Goal: Task Accomplishment & Management: Complete application form

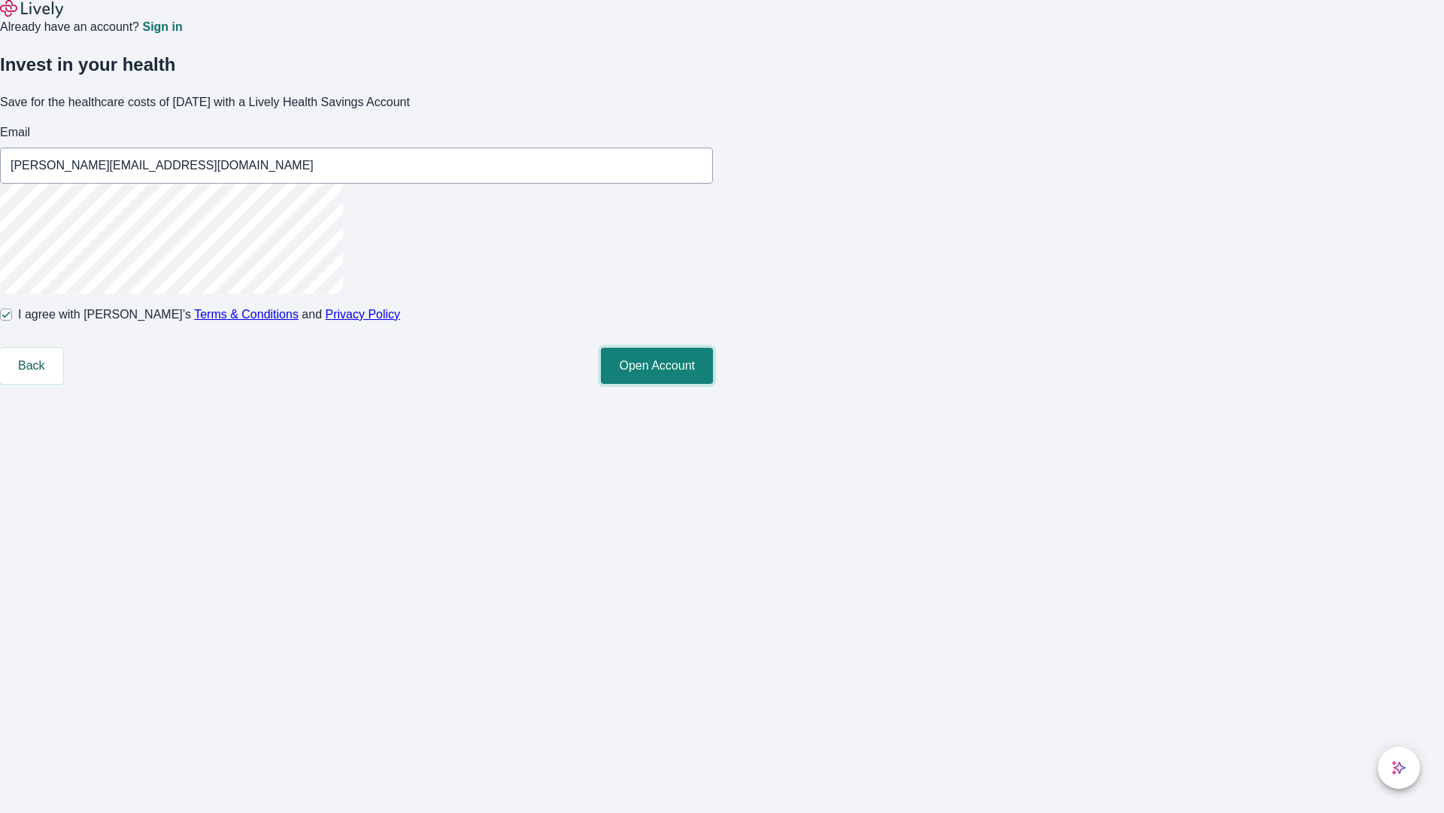
click at [713, 384] on button "Open Account" at bounding box center [657, 366] width 112 height 36
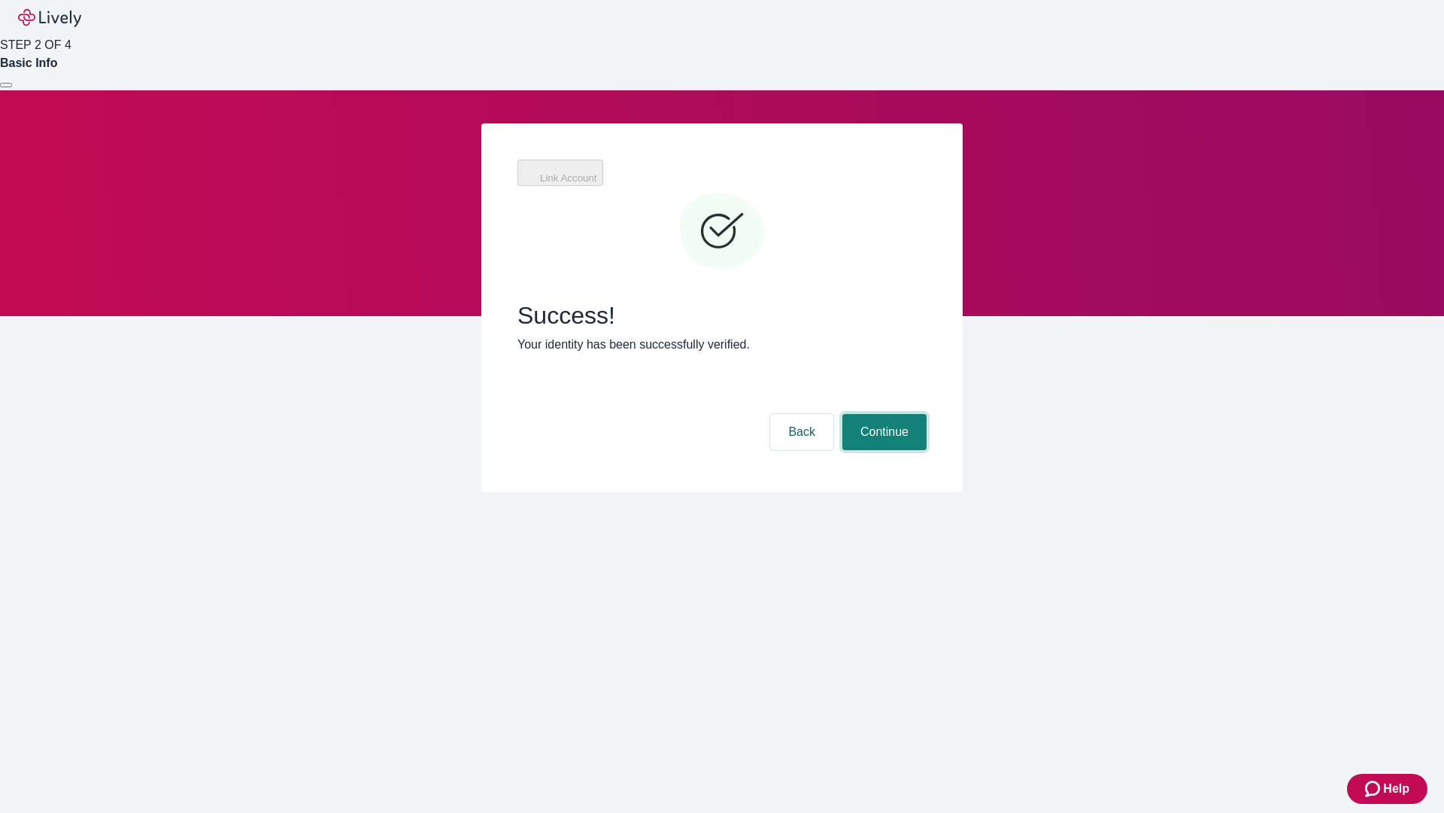
click at [882, 414] on button "Continue" at bounding box center [885, 432] width 84 height 36
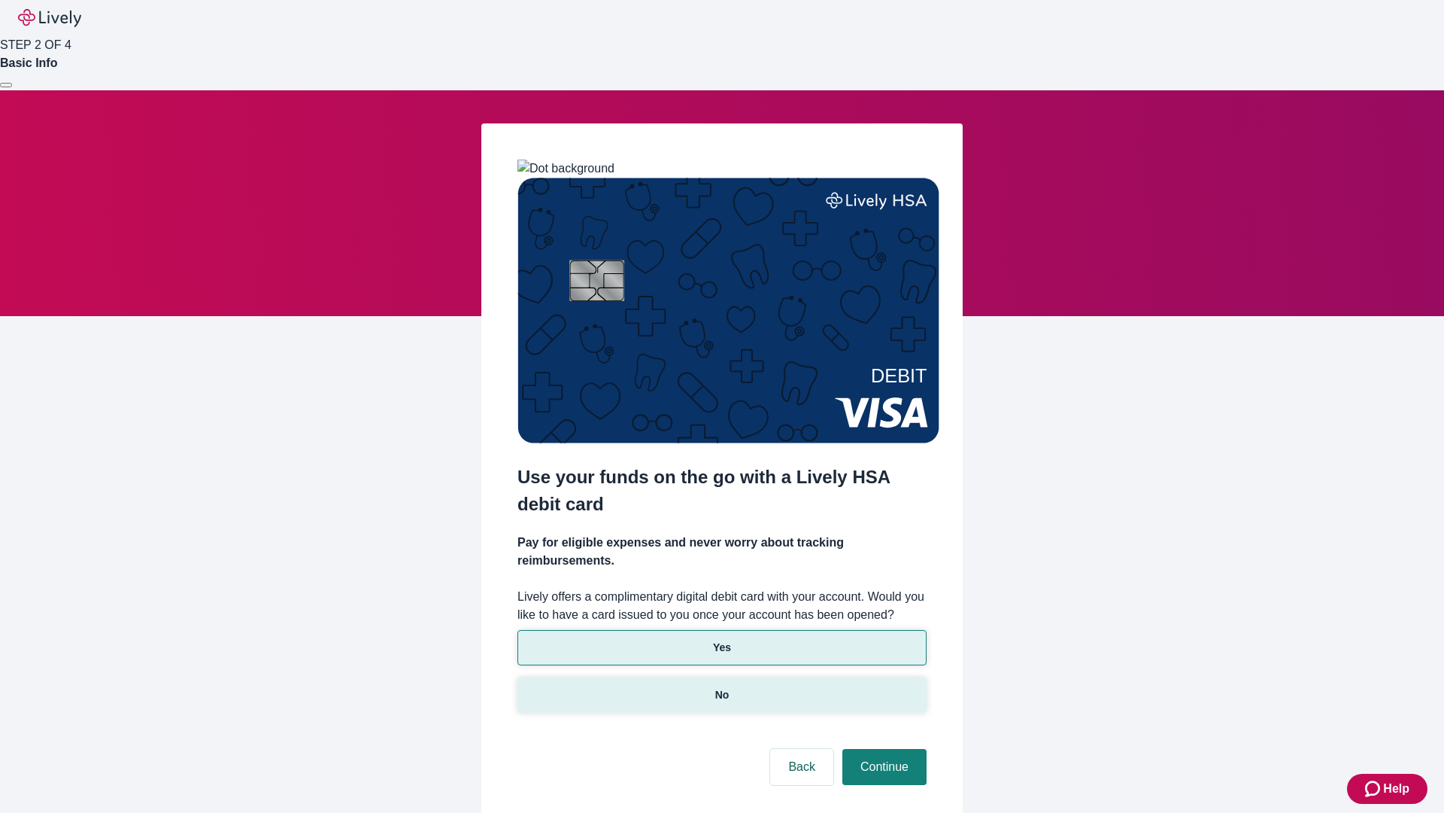
click at [721, 687] on p "No" at bounding box center [722, 695] width 14 height 16
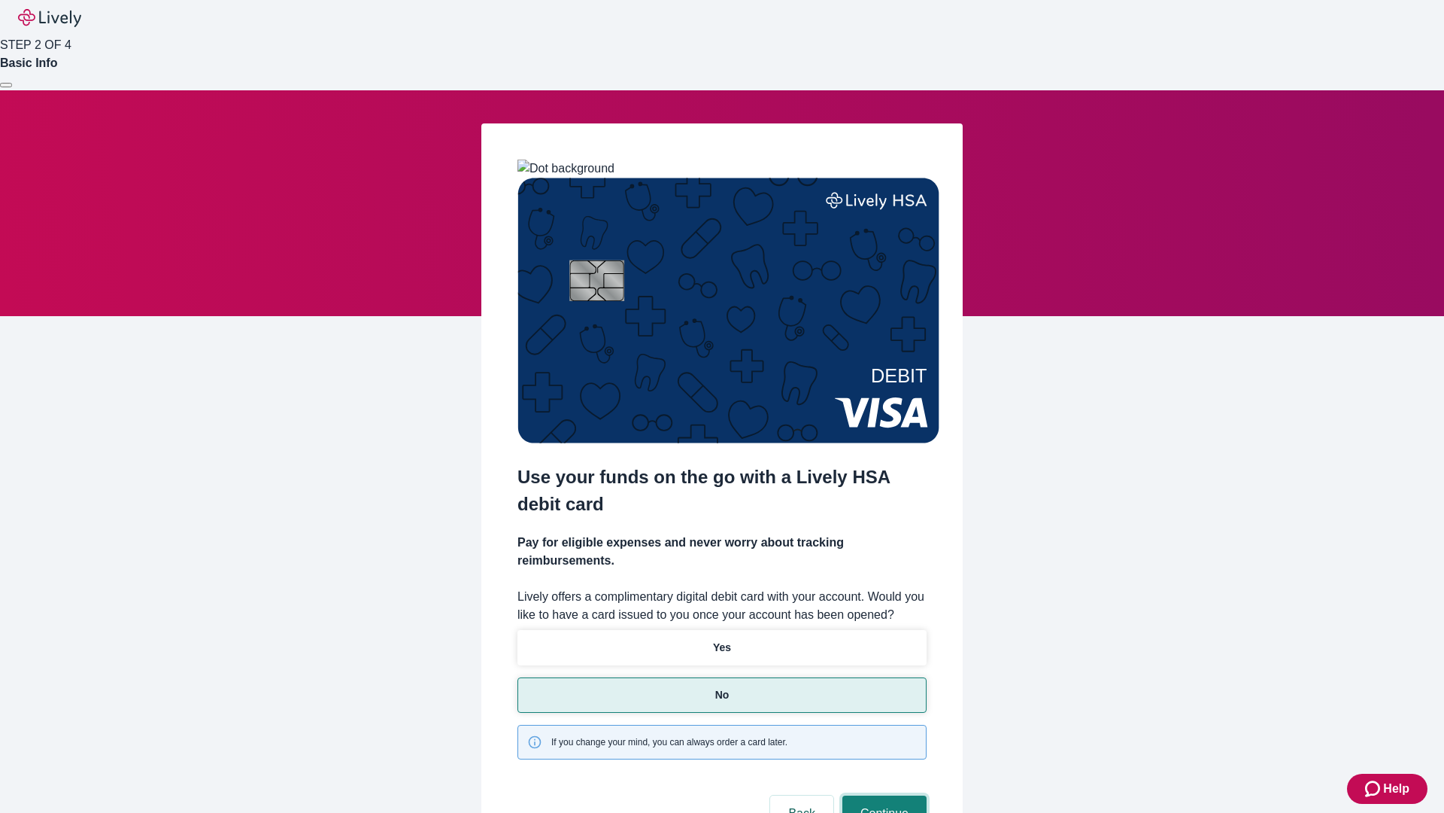
click at [882, 795] on button "Continue" at bounding box center [885, 813] width 84 height 36
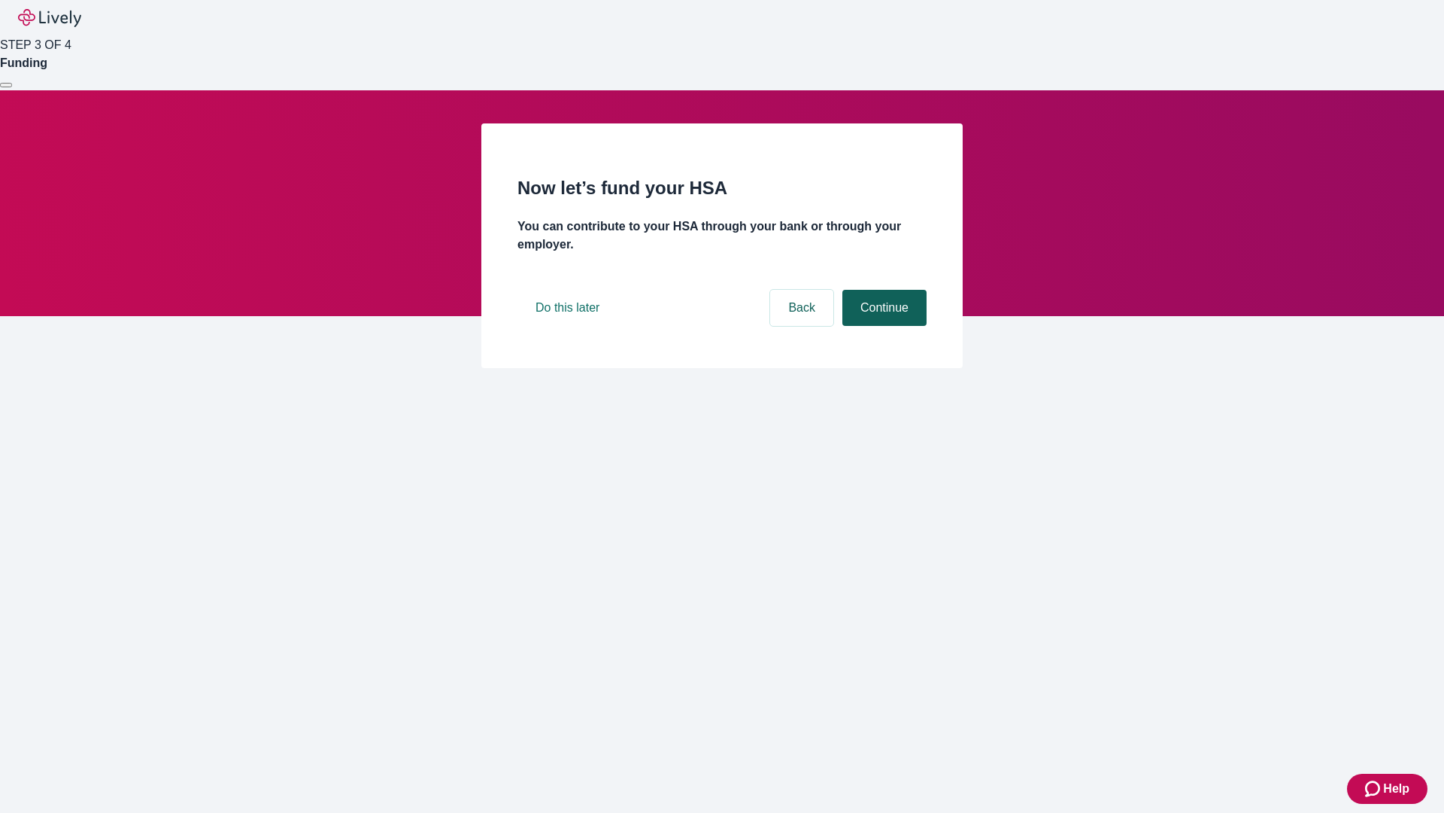
click at [882, 326] on button "Continue" at bounding box center [885, 308] width 84 height 36
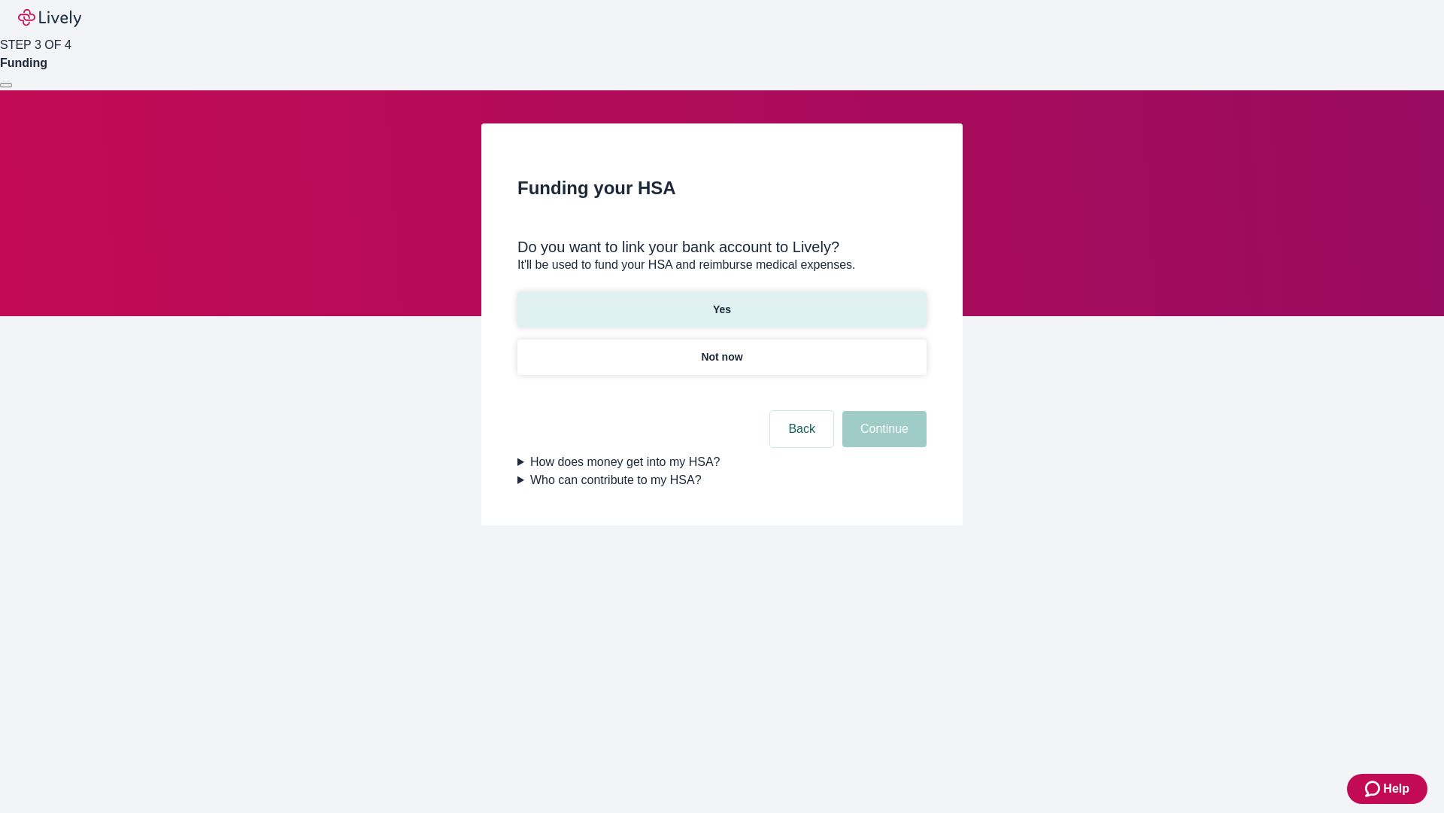
click at [721, 302] on p "Yes" at bounding box center [722, 310] width 18 height 16
click at [882, 411] on button "Continue" at bounding box center [885, 429] width 84 height 36
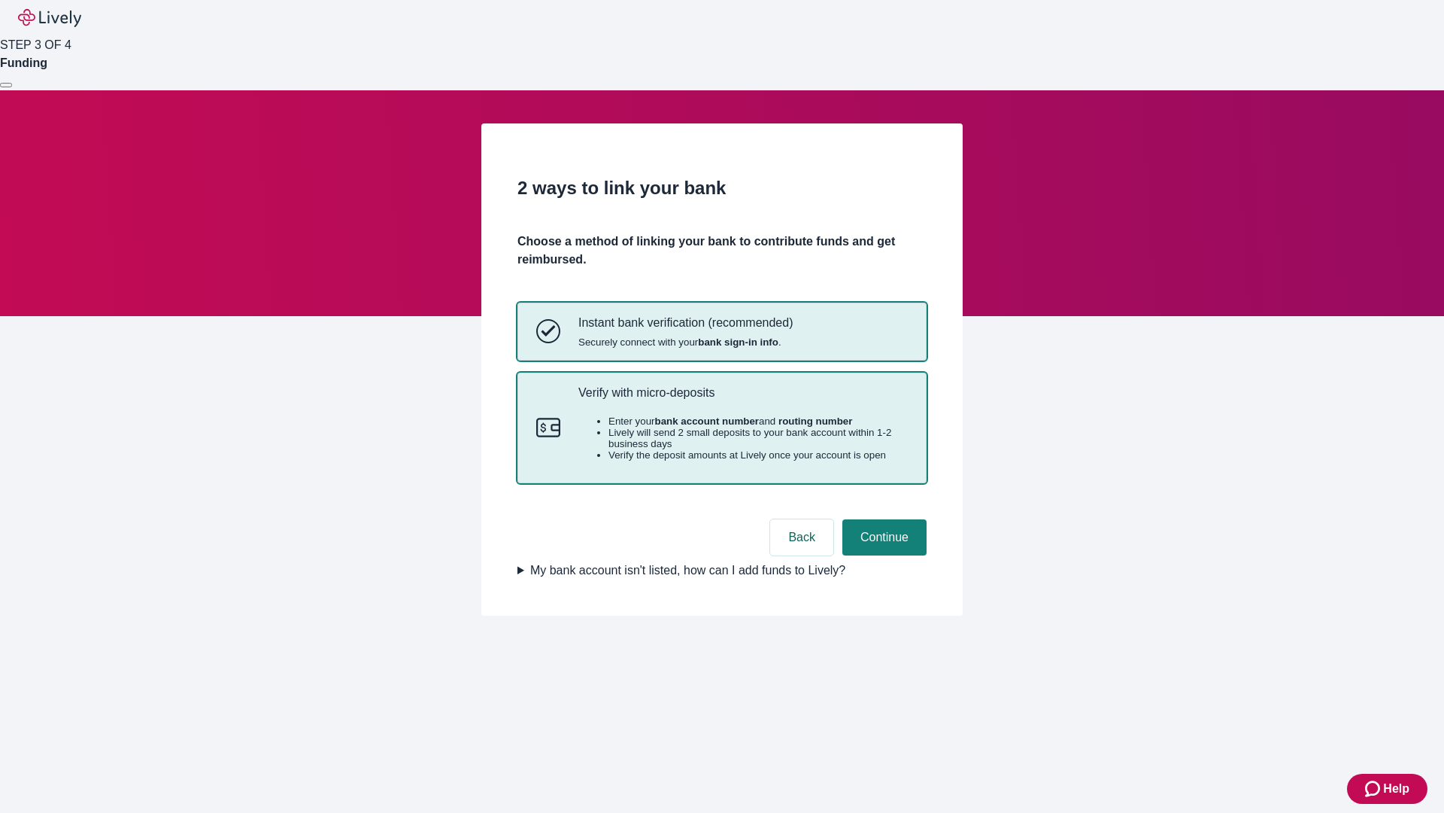
click at [743, 399] on p "Verify with micro-deposits" at bounding box center [744, 392] width 330 height 14
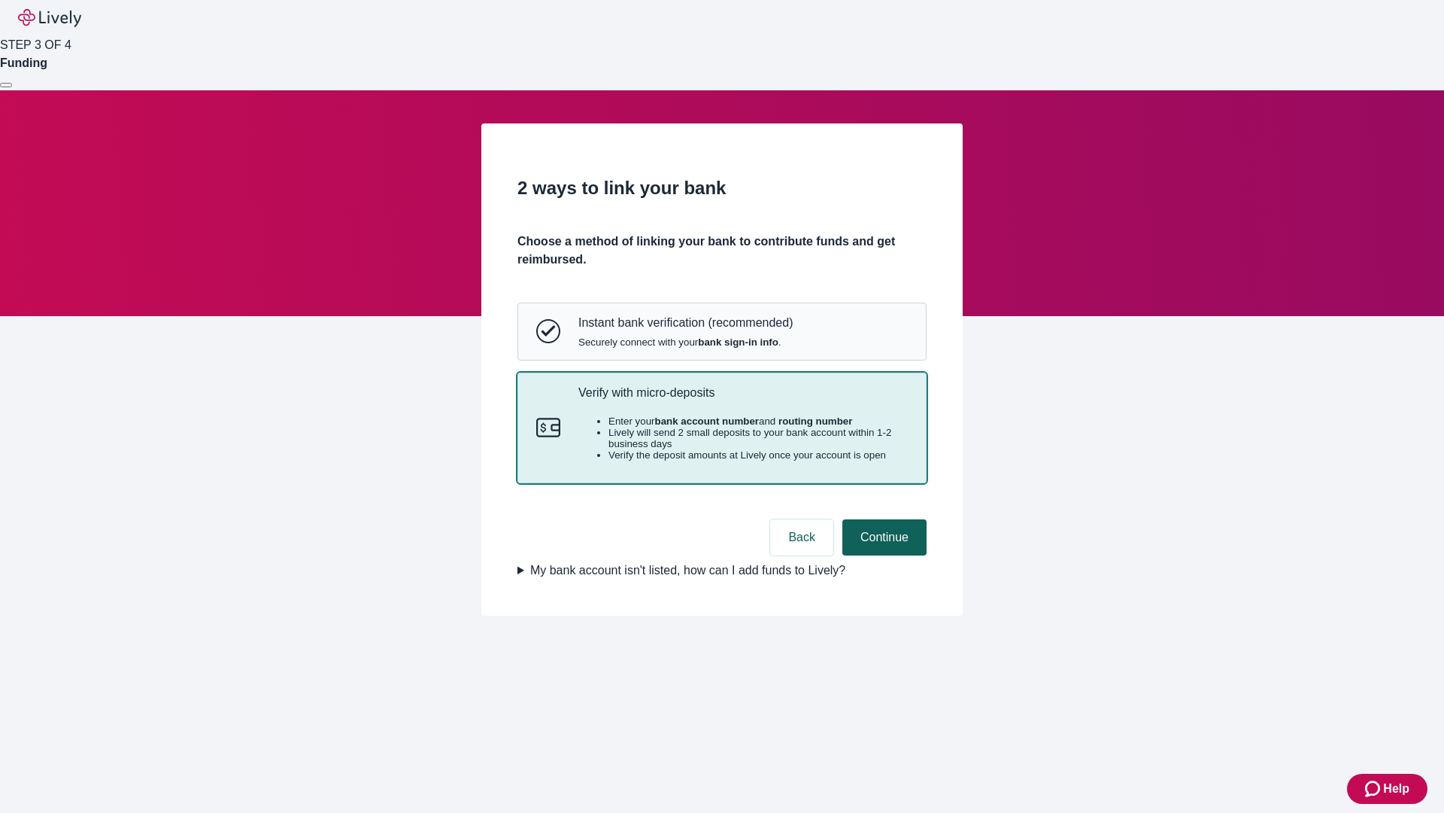
click at [882, 555] on button "Continue" at bounding box center [885, 537] width 84 height 36
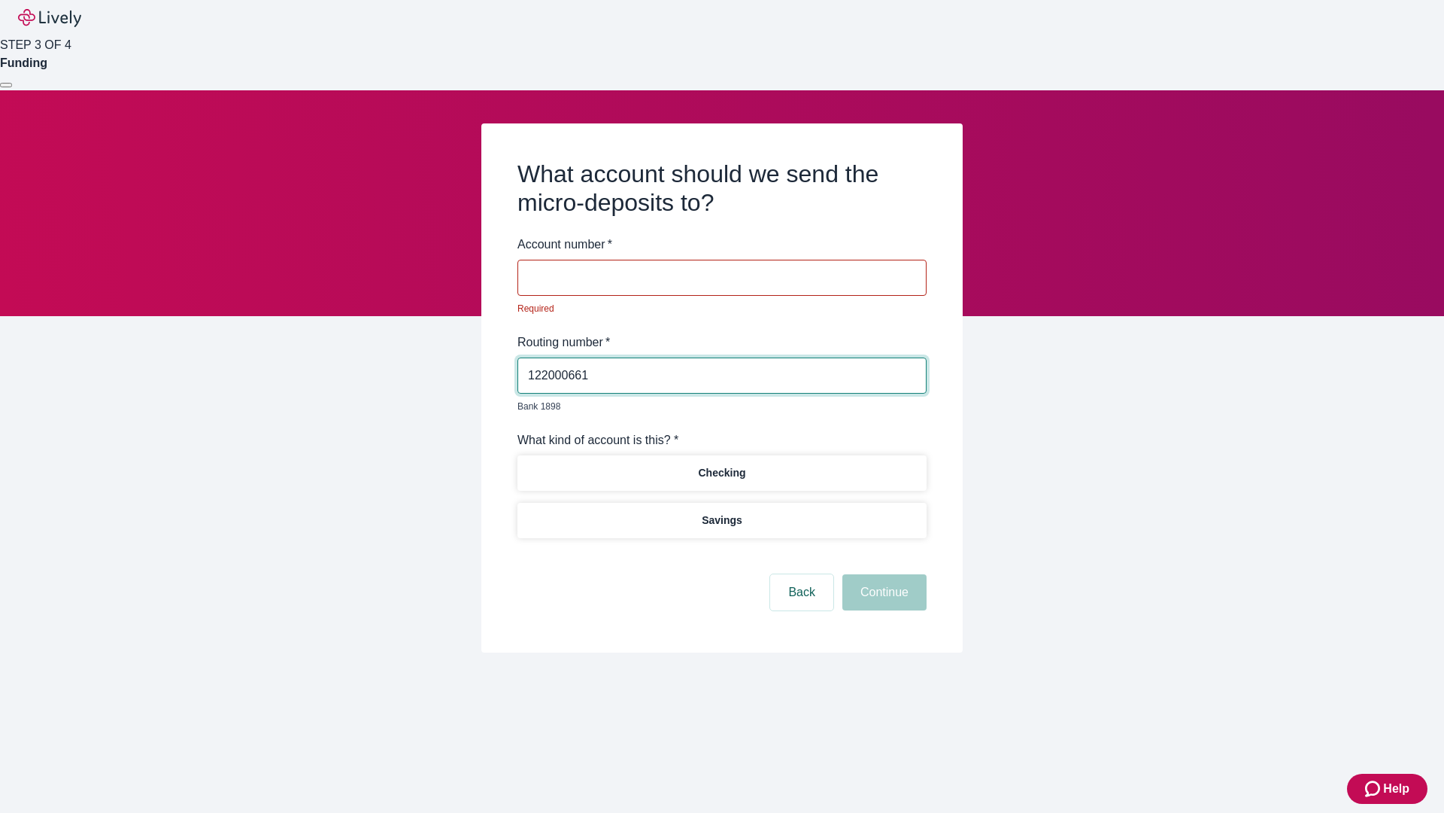
type input "122000661"
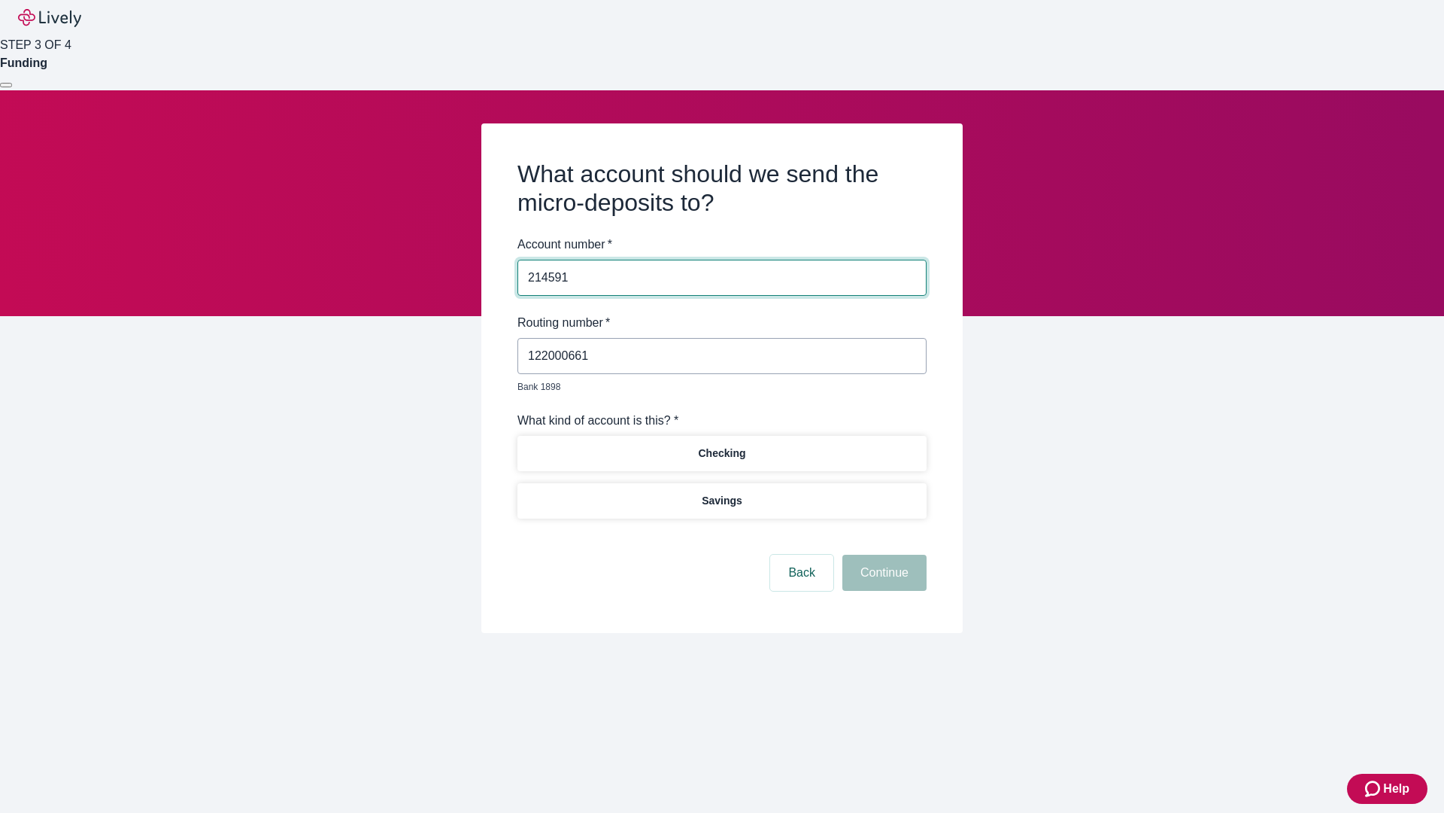
type input "214591"
click at [721, 445] on p "Checking" at bounding box center [721, 453] width 47 height 16
click at [882, 555] on button "Continue" at bounding box center [885, 572] width 84 height 36
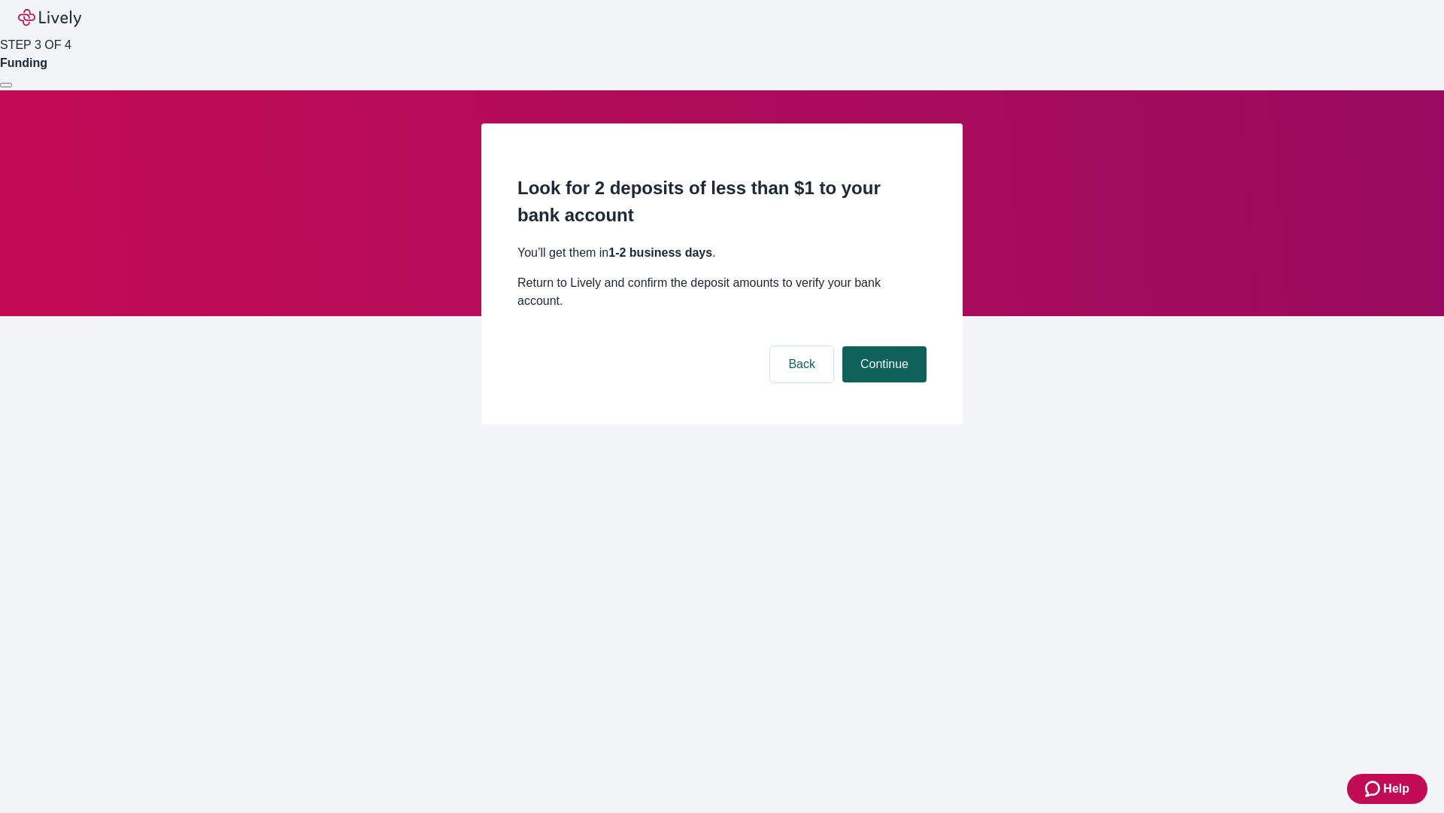
click at [882, 346] on button "Continue" at bounding box center [885, 364] width 84 height 36
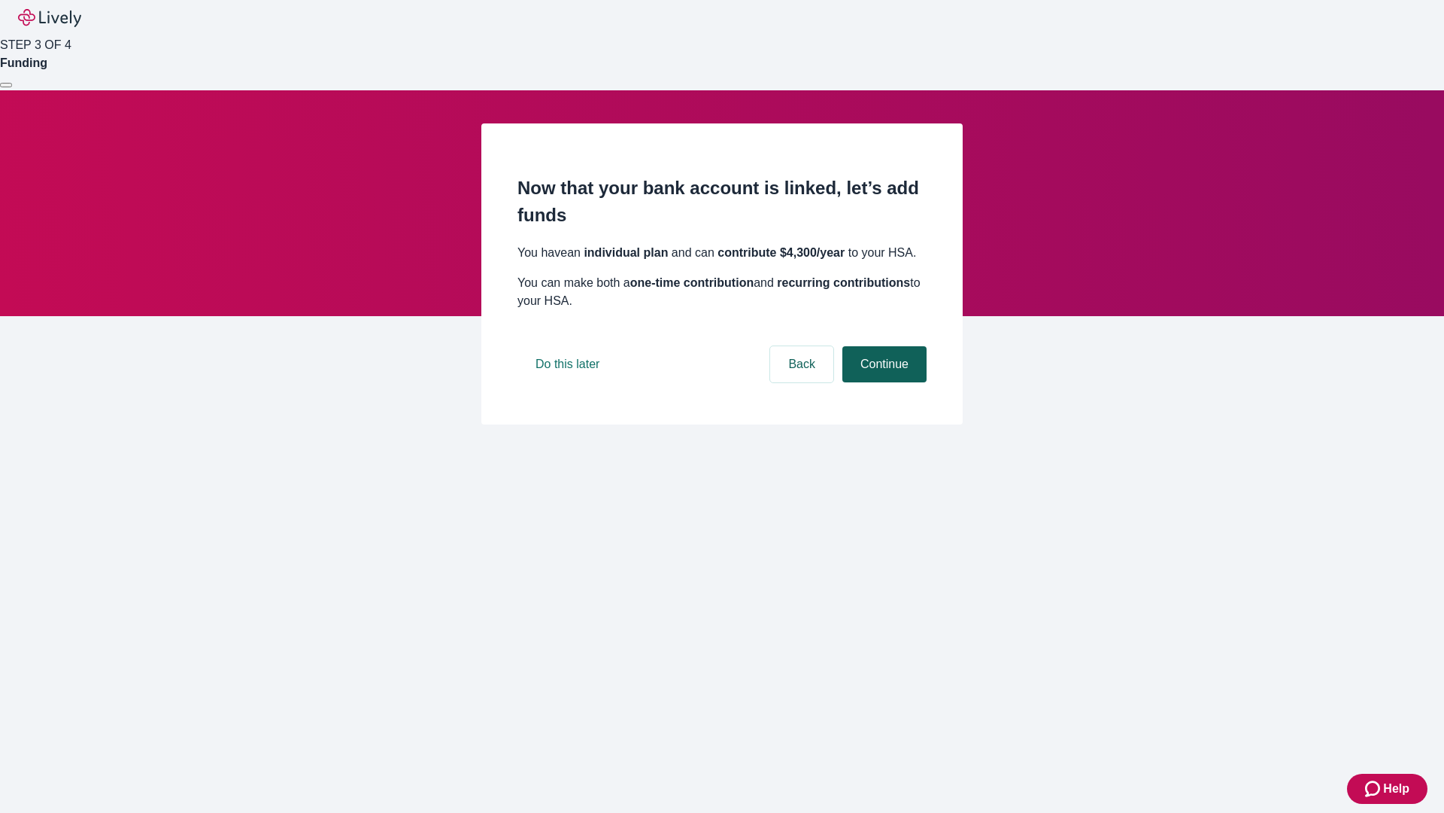
click at [882, 382] on button "Continue" at bounding box center [885, 364] width 84 height 36
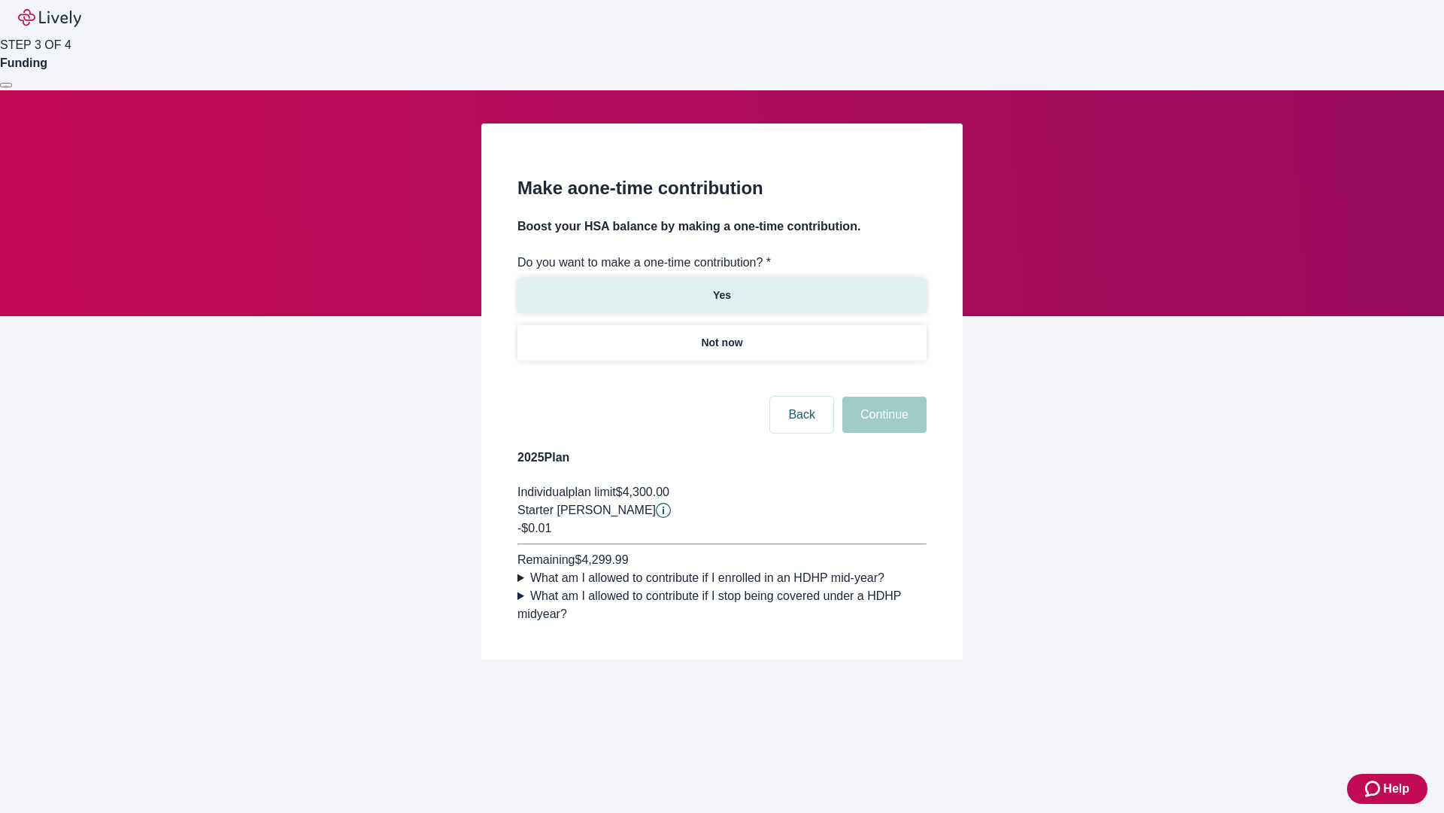
click at [721, 287] on p "Yes" at bounding box center [722, 295] width 18 height 16
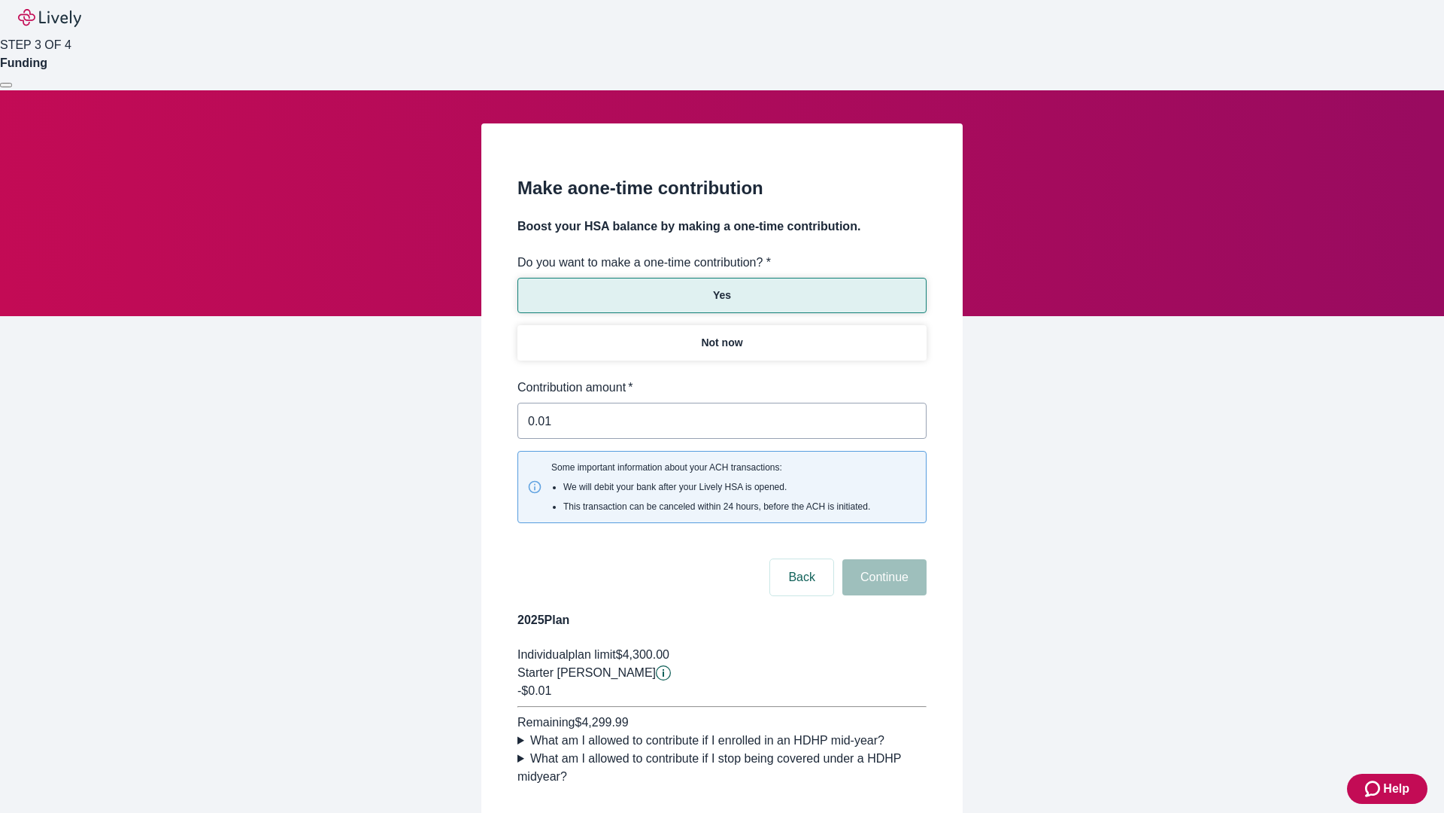
type input "0.01"
click at [882, 559] on button "Continue" at bounding box center [885, 577] width 84 height 36
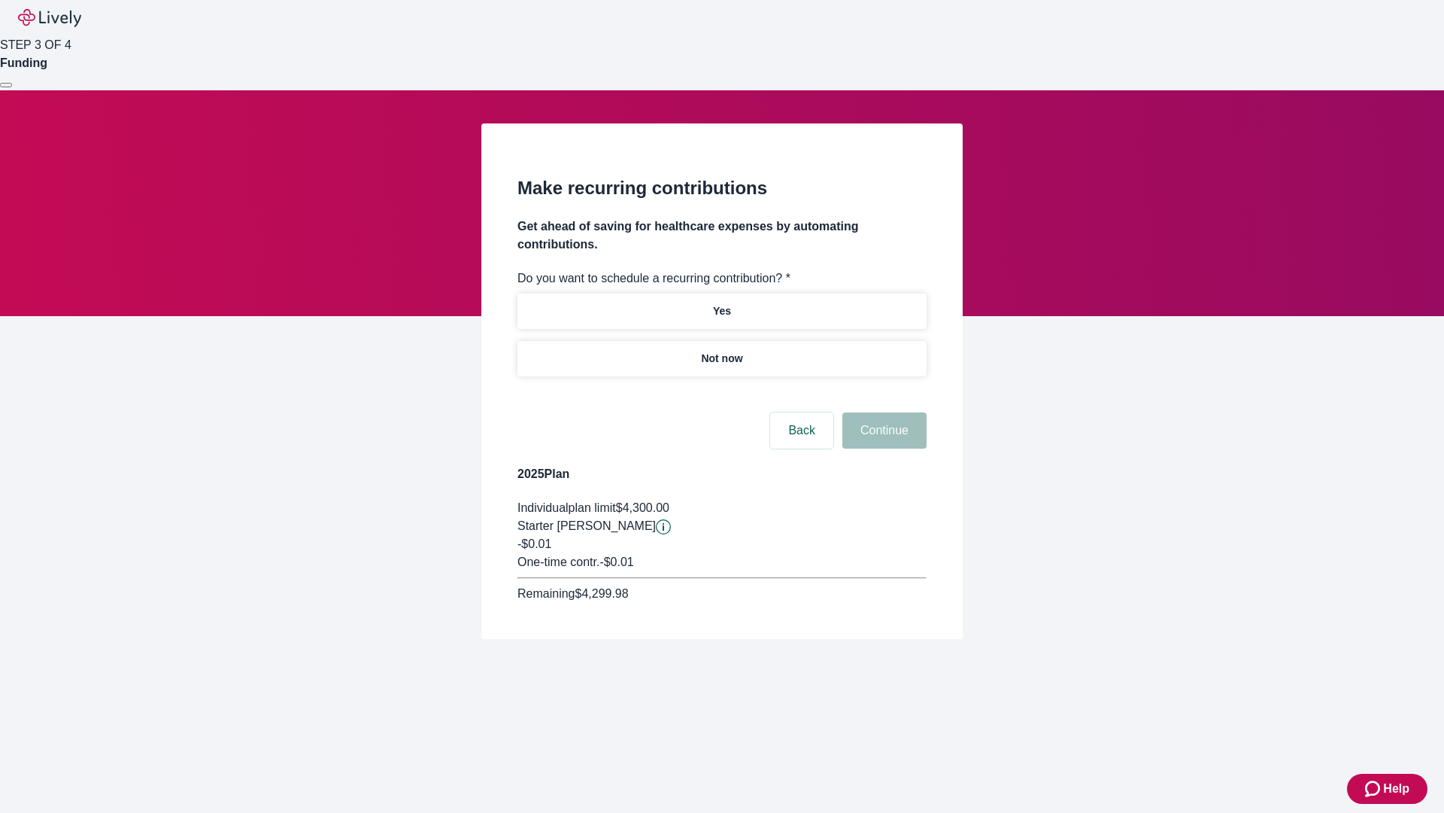
click at [721, 351] on p "Not now" at bounding box center [721, 359] width 41 height 16
click at [882, 412] on button "Continue" at bounding box center [885, 430] width 84 height 36
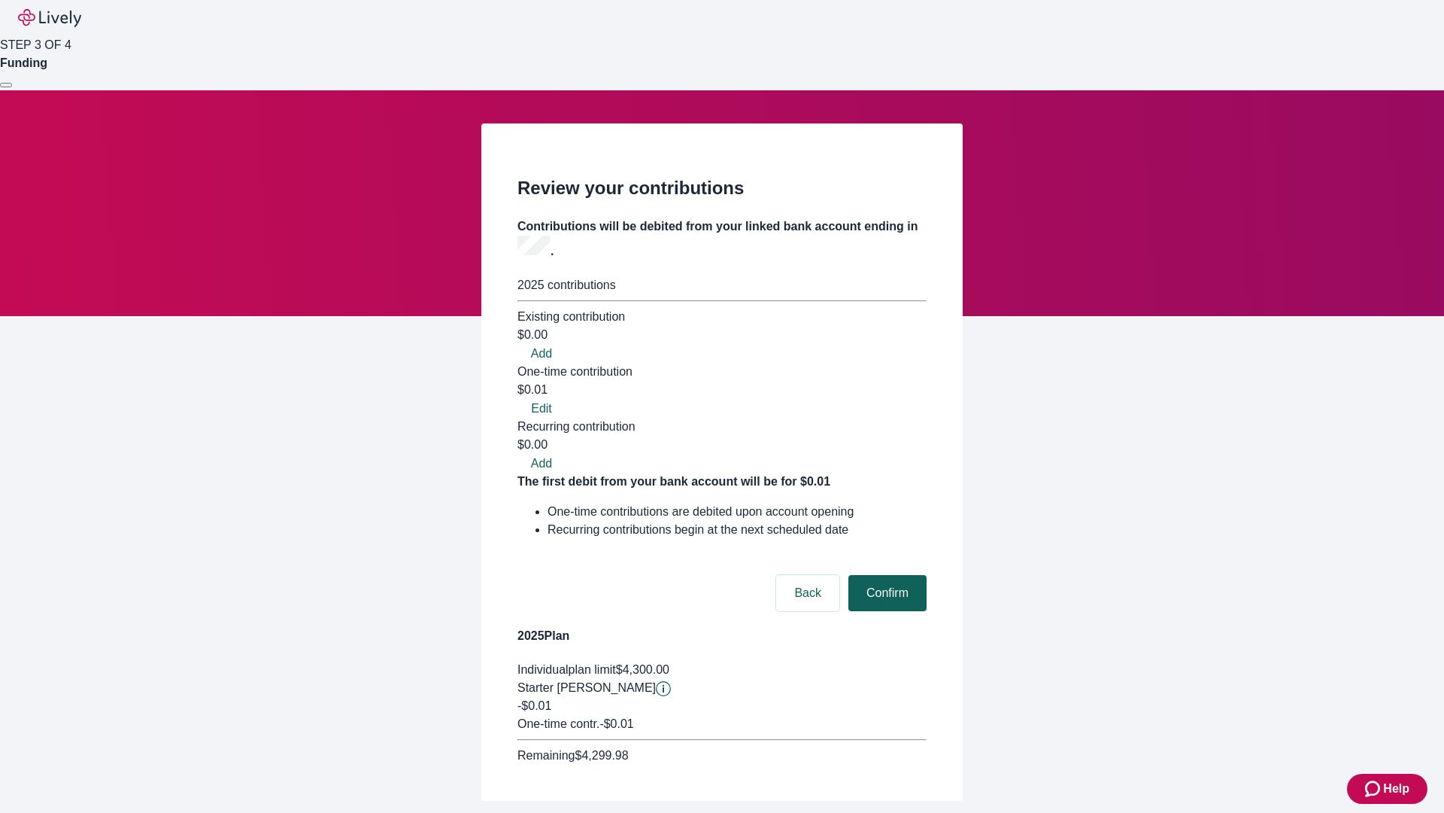
click at [885, 575] on button "Confirm" at bounding box center [888, 593] width 78 height 36
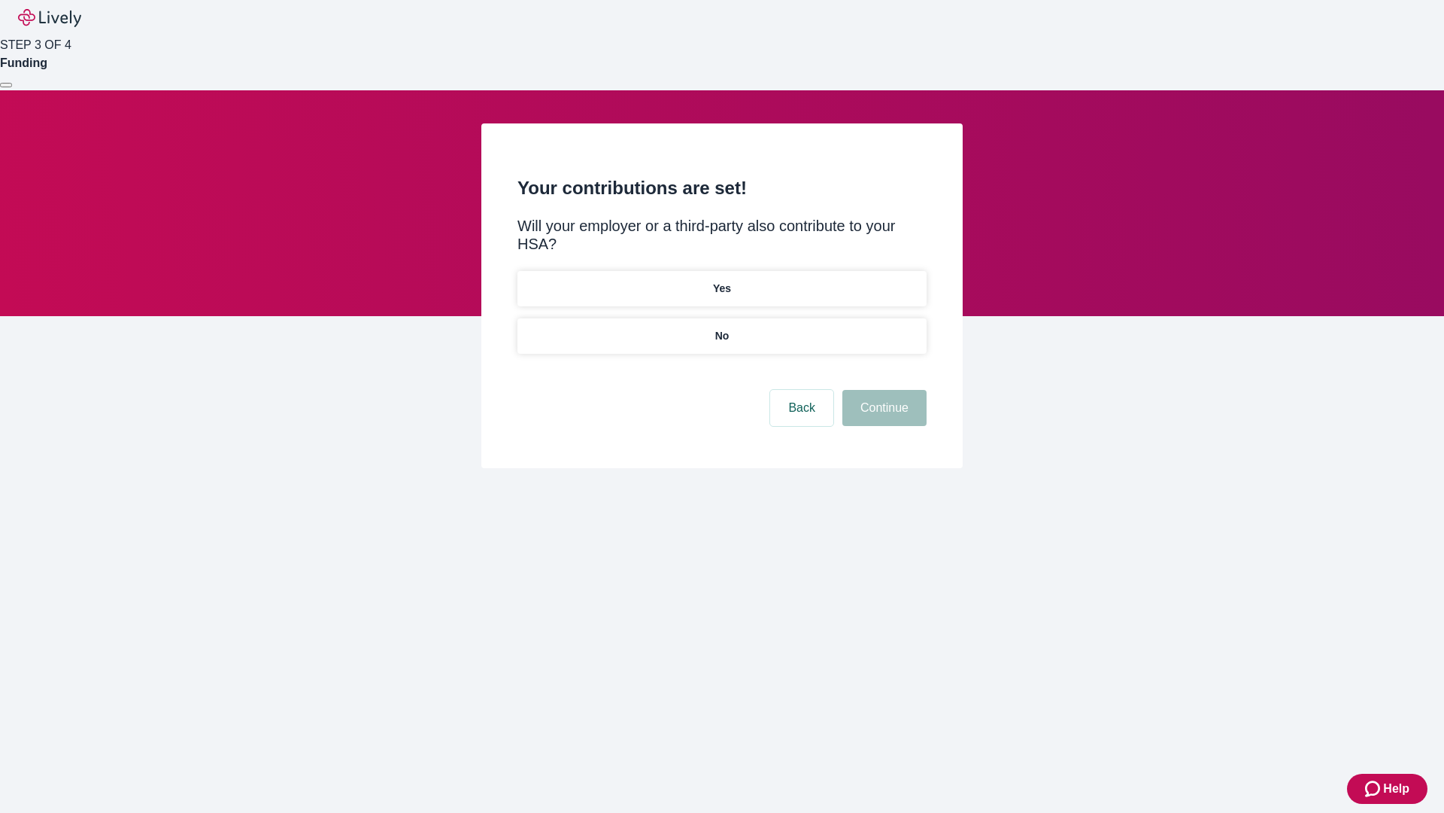
click at [721, 328] on p "No" at bounding box center [722, 336] width 14 height 16
click at [882, 390] on button "Continue" at bounding box center [885, 408] width 84 height 36
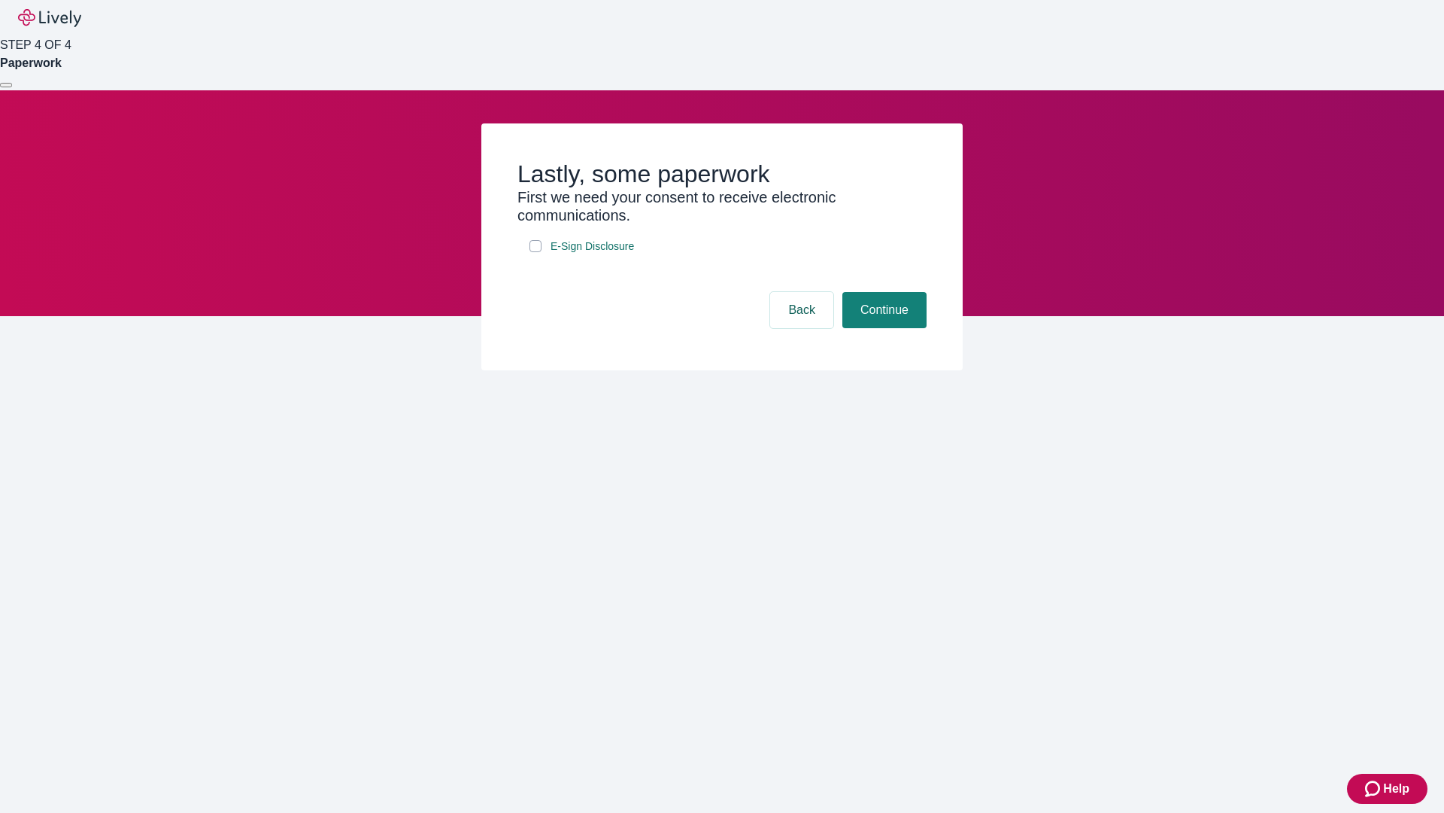
click at [536, 252] on input "E-Sign Disclosure" at bounding box center [536, 246] width 12 height 12
checkbox input "true"
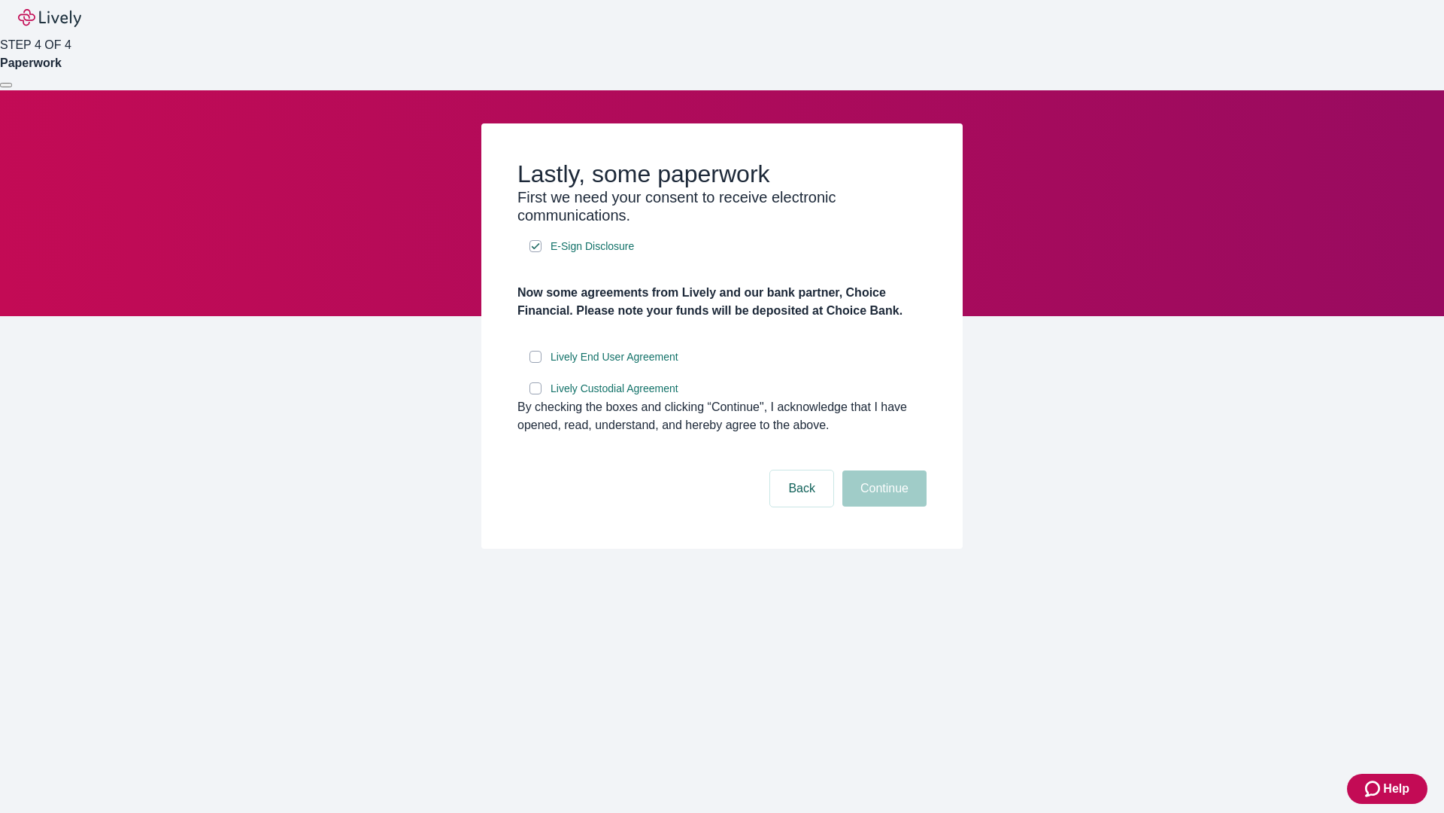
click at [536, 363] on input "Lively End User Agreement" at bounding box center [536, 357] width 12 height 12
checkbox input "true"
click at [536, 394] on input "Lively Custodial Agreement" at bounding box center [536, 388] width 12 height 12
checkbox input "true"
click at [882, 506] on button "Continue" at bounding box center [885, 488] width 84 height 36
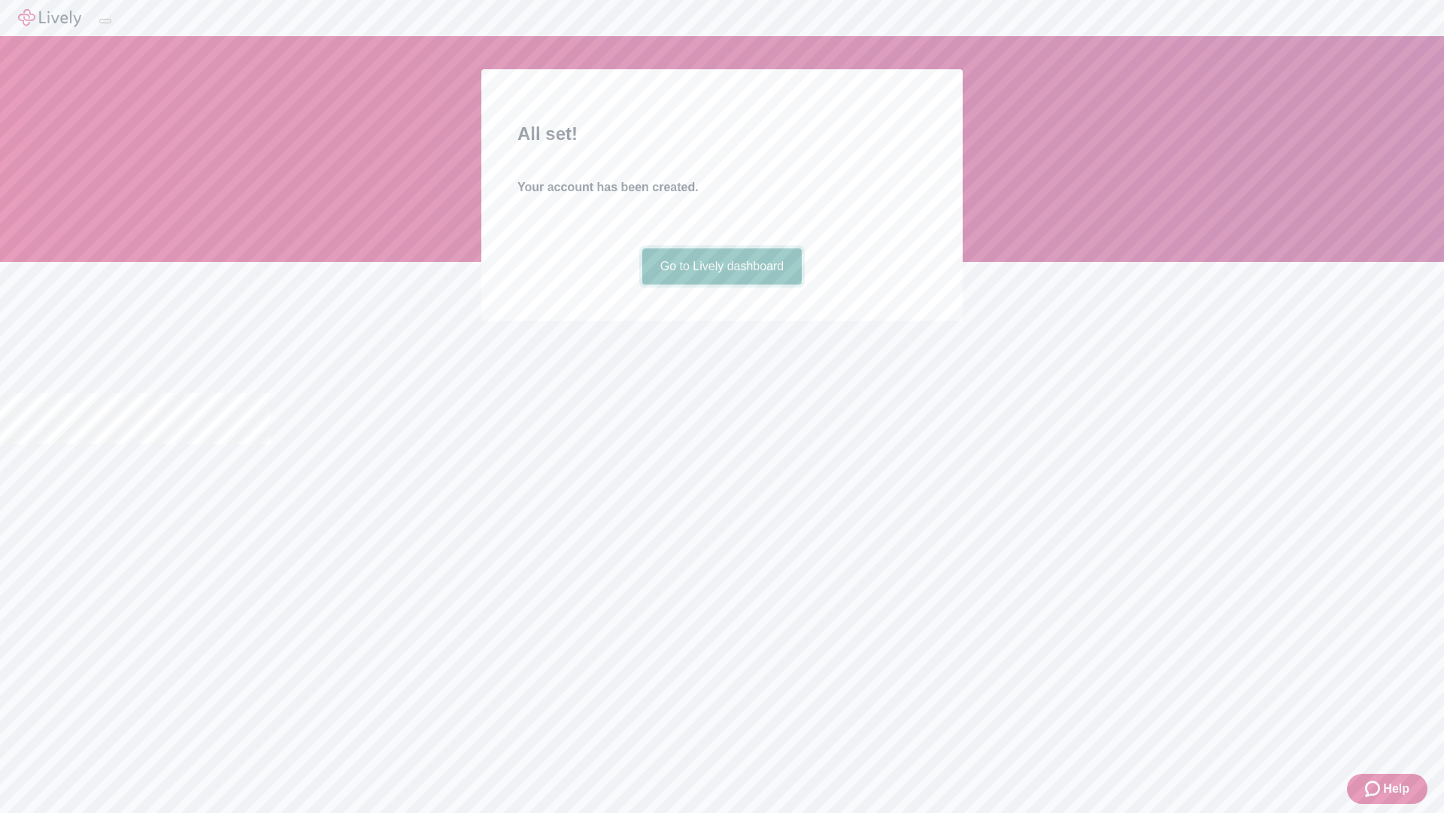
click at [721, 284] on link "Go to Lively dashboard" at bounding box center [722, 266] width 160 height 36
